Goal: Task Accomplishment & Management: Manage account settings

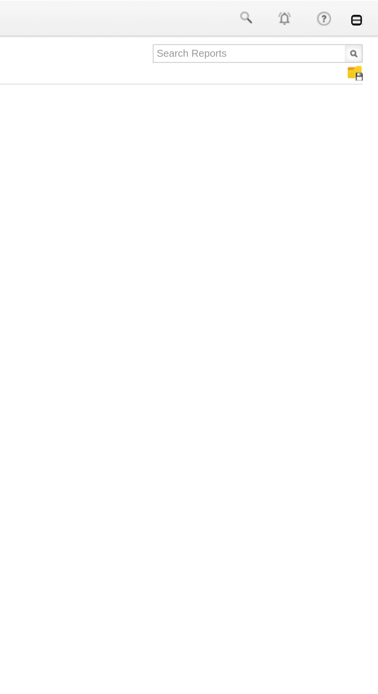
click at [367, 11] on link at bounding box center [367, 10] width 6 height 6
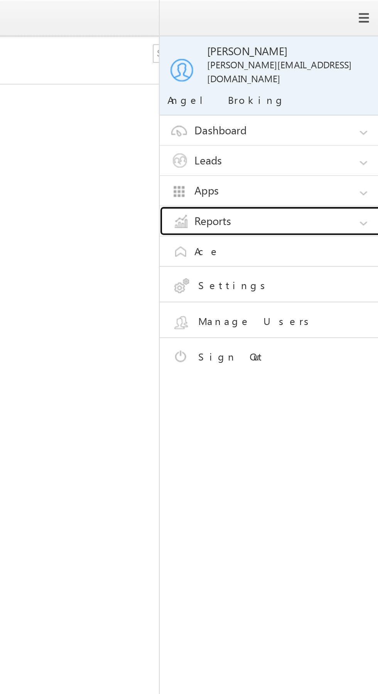
click at [335, 107] on link "Reports" at bounding box center [327, 110] width 116 height 15
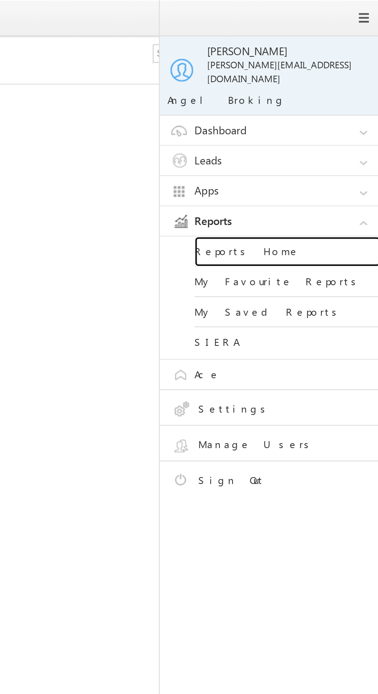
click at [328, 123] on link "Reports Home" at bounding box center [333, 125] width 93 height 15
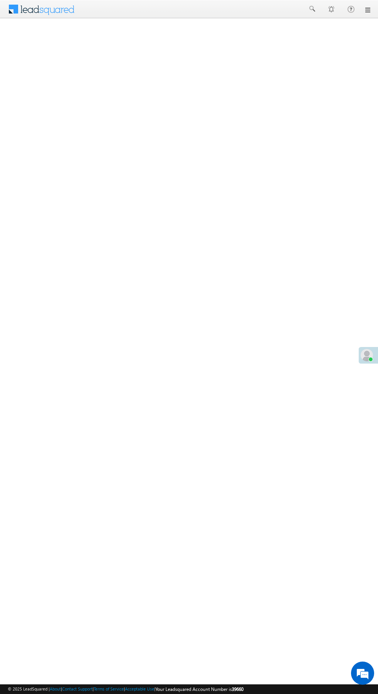
scroll to position [0, 0]
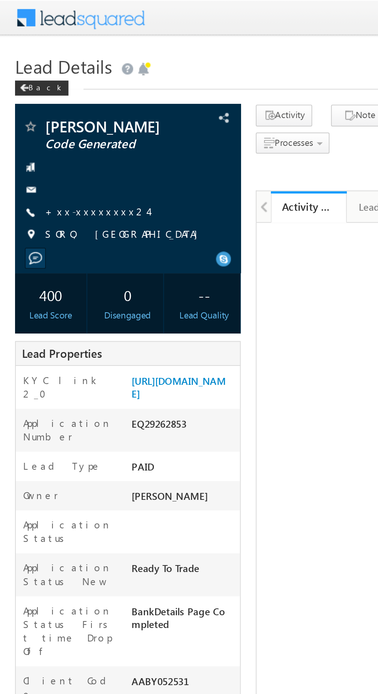
click at [48, 111] on link "+xx-xxxxxxxx24" at bounding box center [49, 108] width 53 height 7
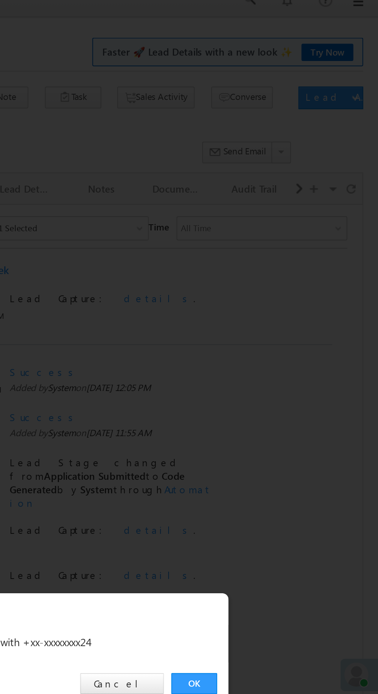
click at [285, 359] on link "OK" at bounding box center [284, 359] width 24 height 11
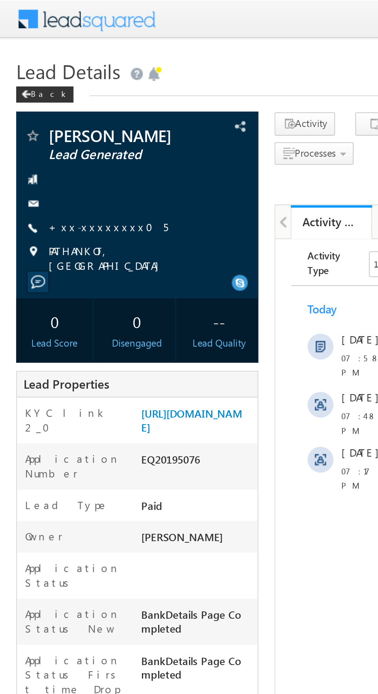
click at [51, 108] on link "+xx-xxxxxxxx05" at bounding box center [51, 108] width 57 height 7
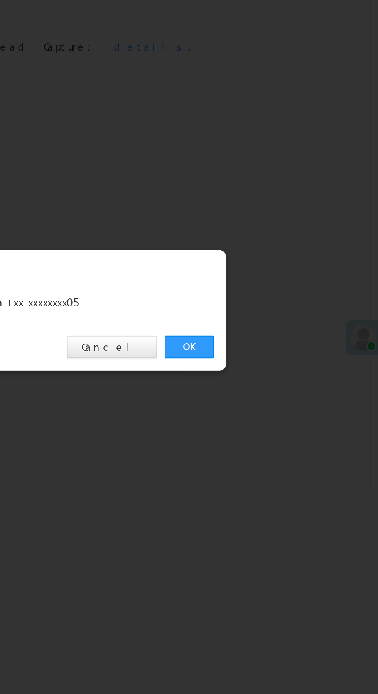
click at [285, 360] on link "OK" at bounding box center [284, 359] width 24 height 11
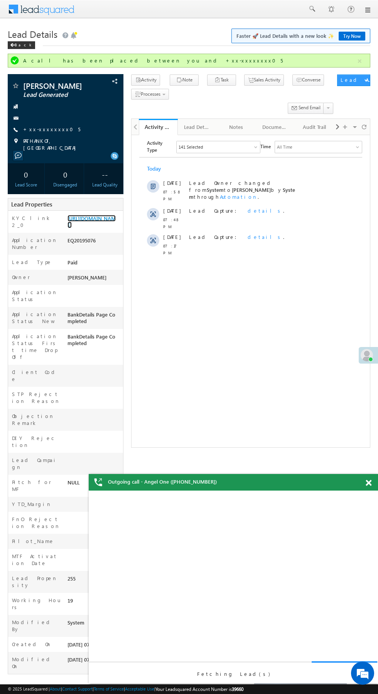
click at [97, 228] on link "https://angelbroking1-pk3em7sa.customui-test.leadsquared.com?leadId=7468667a-8e…" at bounding box center [92, 221] width 48 height 13
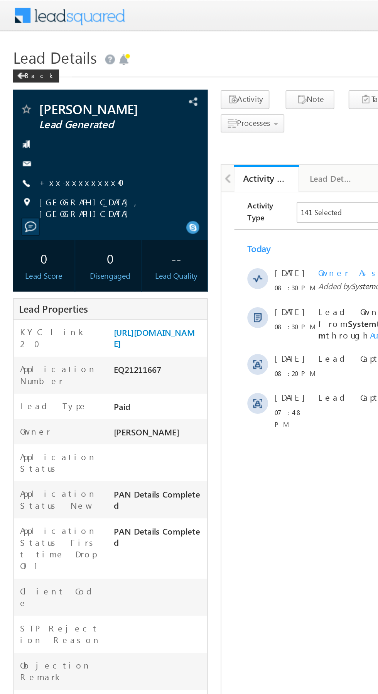
click at [47, 108] on link "+xx-xxxxxxxx40" at bounding box center [51, 108] width 56 height 7
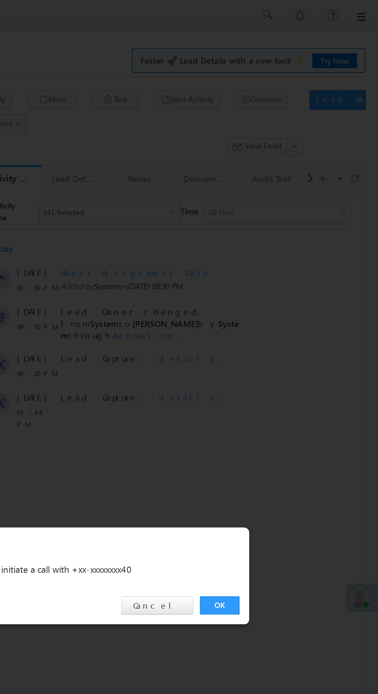
click at [288, 364] on link "OK" at bounding box center [284, 359] width 24 height 11
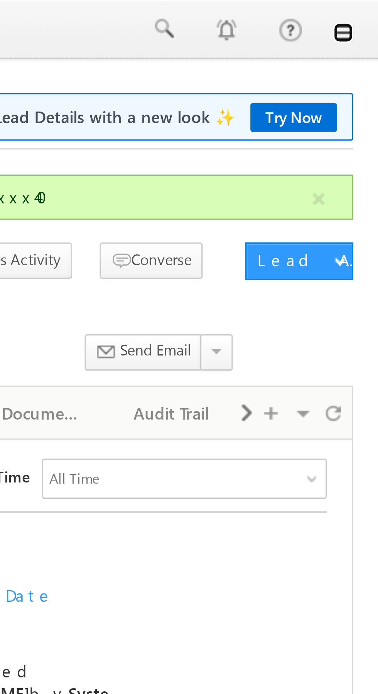
click at [368, 12] on link at bounding box center [367, 10] width 6 height 6
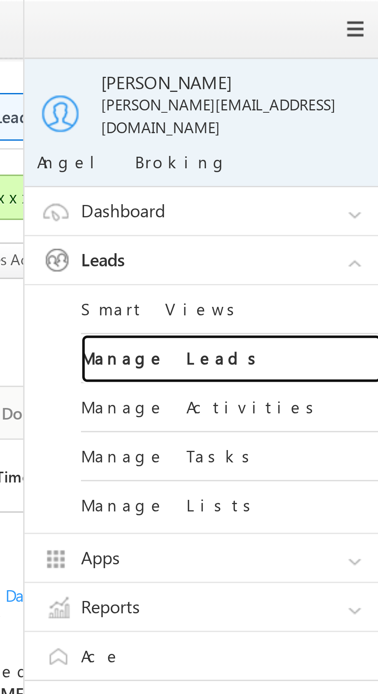
click at [331, 105] on link "Manage Leads" at bounding box center [333, 110] width 93 height 15
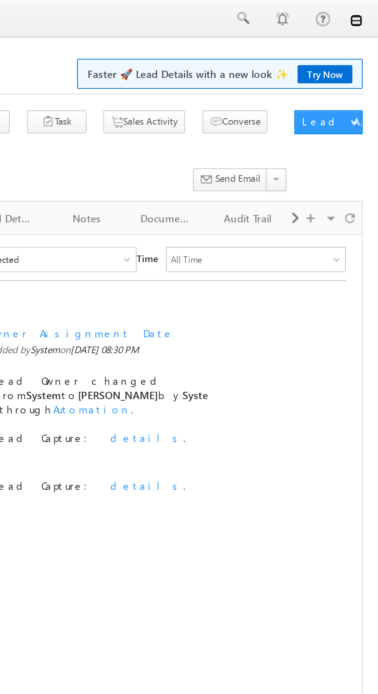
click at [369, 11] on link at bounding box center [367, 10] width 6 height 6
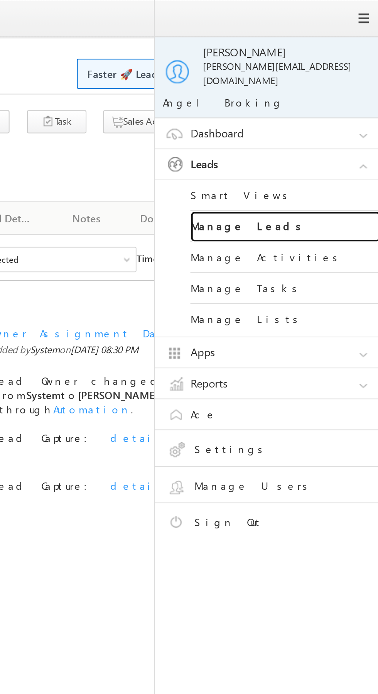
click at [345, 105] on link "Manage Leads" at bounding box center [333, 110] width 93 height 15
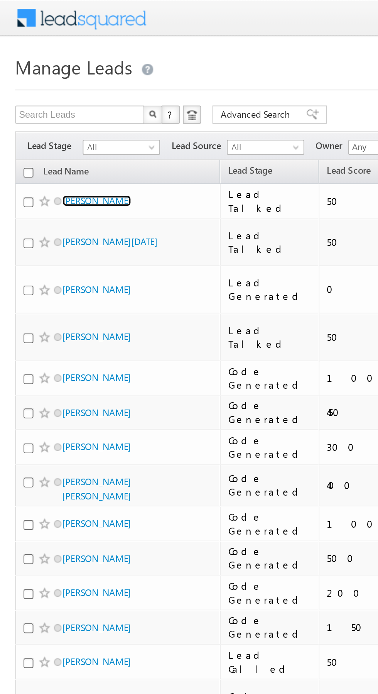
click at [60, 103] on link "Pushpa Makwana" at bounding box center [49, 102] width 35 height 6
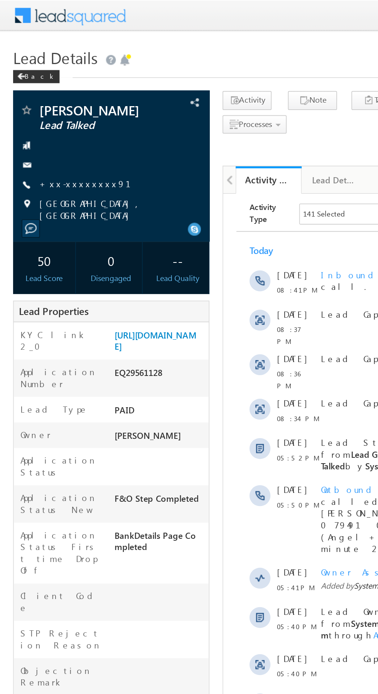
click at [49, 110] on link "+xx-xxxxxxxx91" at bounding box center [54, 108] width 63 height 7
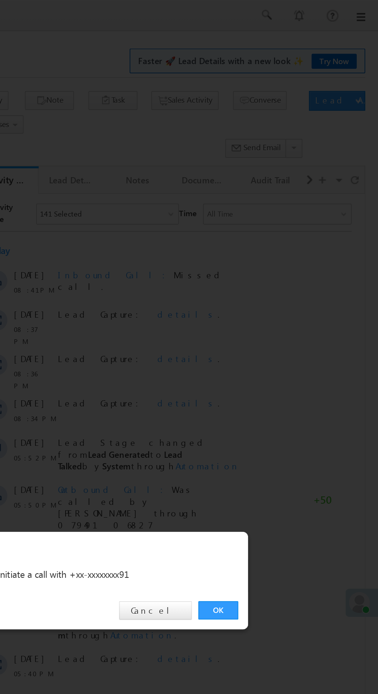
click at [288, 363] on link "OK" at bounding box center [284, 359] width 24 height 11
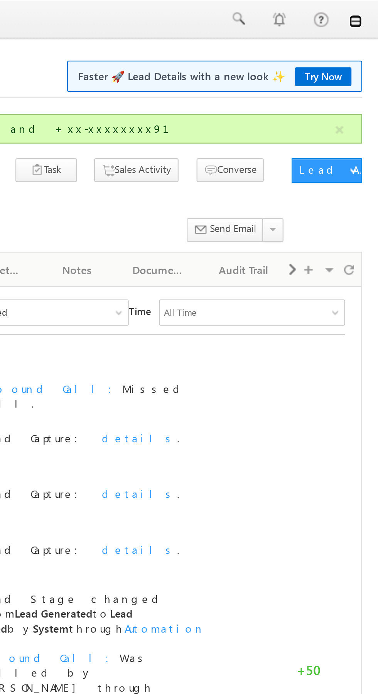
click at [367, 10] on link at bounding box center [367, 10] width 6 height 6
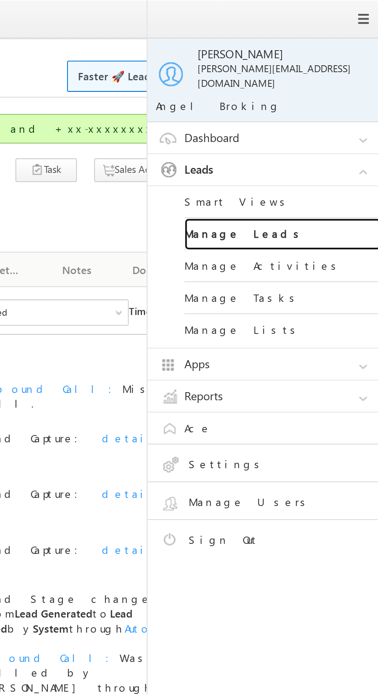
click at [336, 106] on link "Manage Leads" at bounding box center [333, 110] width 93 height 15
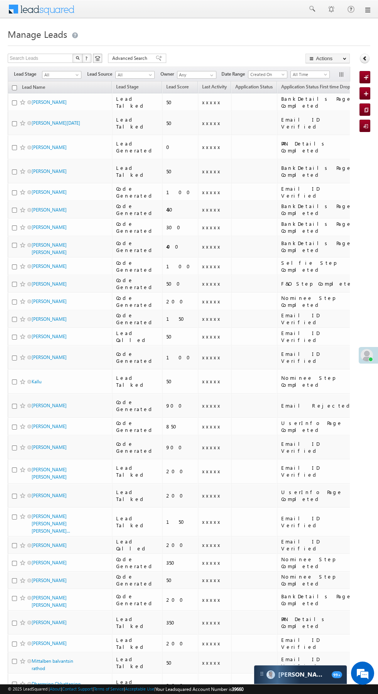
scroll to position [0, 4]
